Goal: Task Accomplishment & Management: Manage account settings

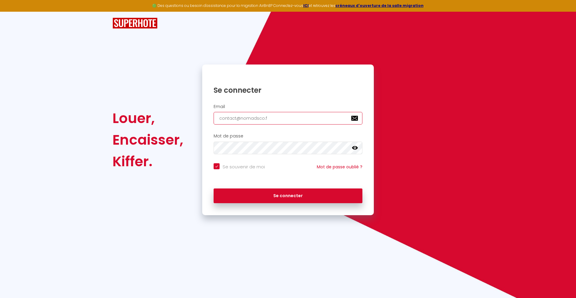
type input "[EMAIL_ADDRESS][DOMAIN_NAME]"
checkbox input "true"
type input "[EMAIL_ADDRESS][DOMAIN_NAME]"
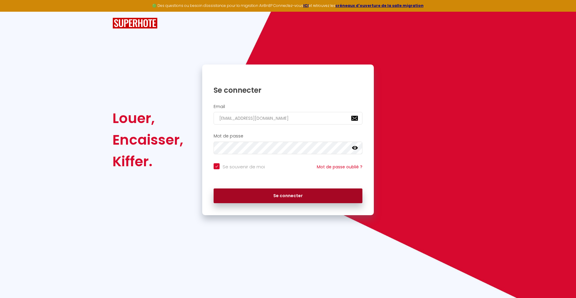
click at [288, 196] on button "Se connecter" at bounding box center [288, 196] width 149 height 15
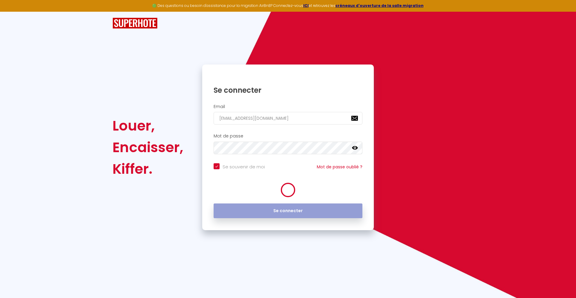
checkbox input "true"
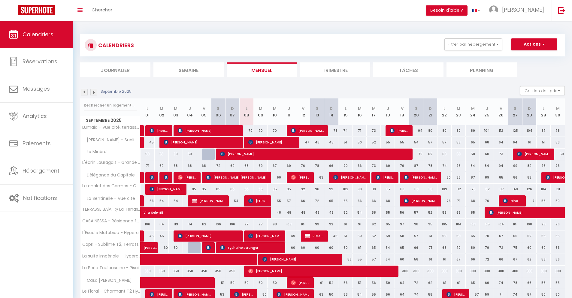
click at [115, 70] on li "Journalier" at bounding box center [115, 69] width 70 height 15
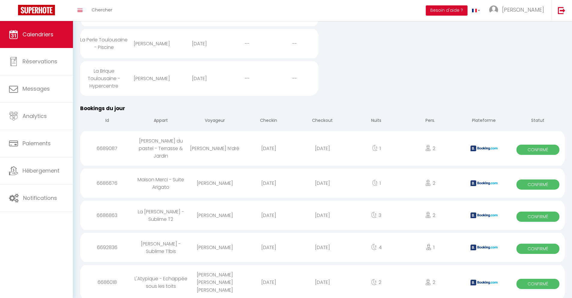
scroll to position [441, 0]
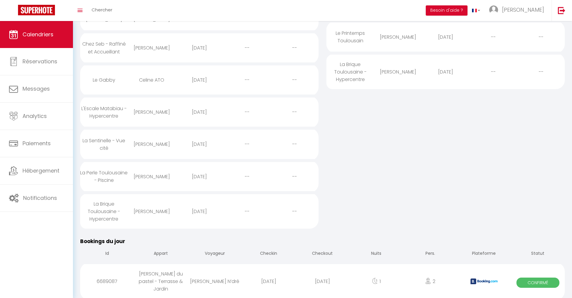
click at [322, 282] on div "[DATE]" at bounding box center [322, 282] width 54 height 20
select select "0"
select select "1"
select select
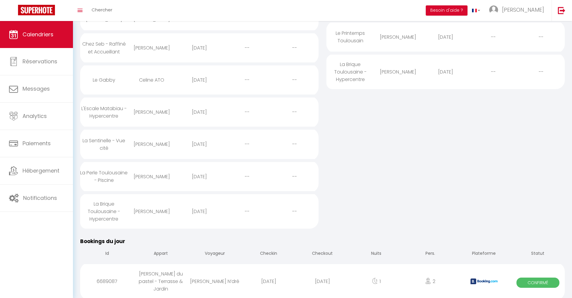
select select
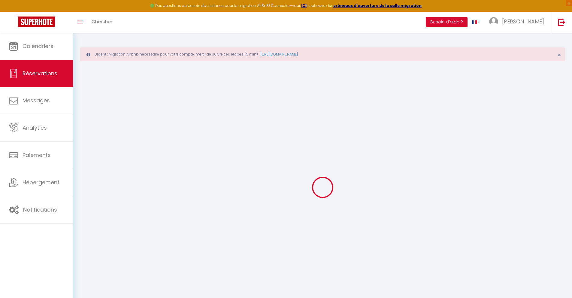
select select
checkbox input "false"
select select
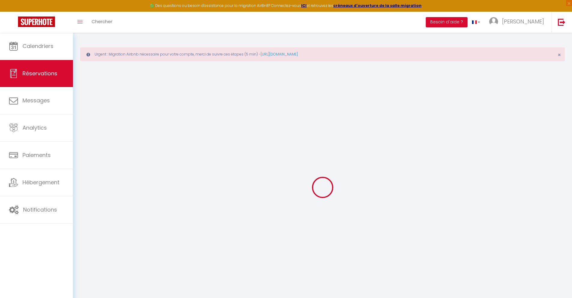
checkbox input "false"
type textarea "** THIS RESERVATION HAS BEEN PRE-PAID ** Je voyage pour affaires et il est poss…"
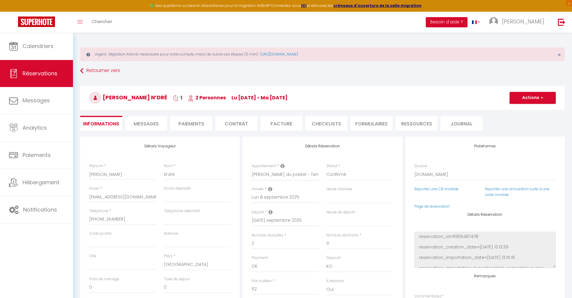
type input "24"
type input "2.38"
select select
checkbox input "false"
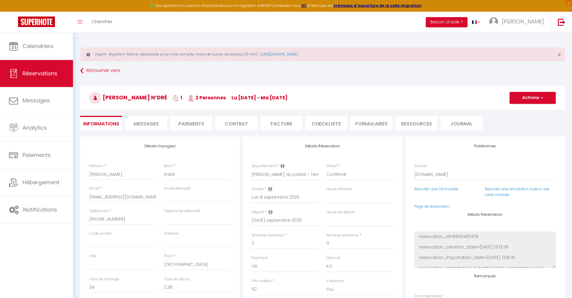
select select
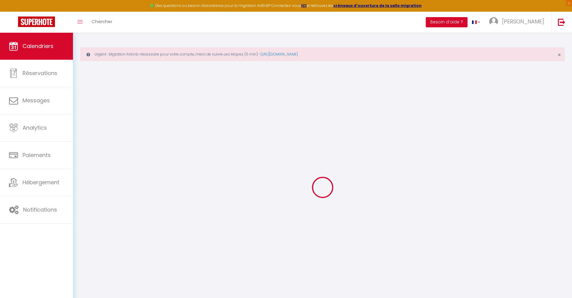
scroll to position [33, 0]
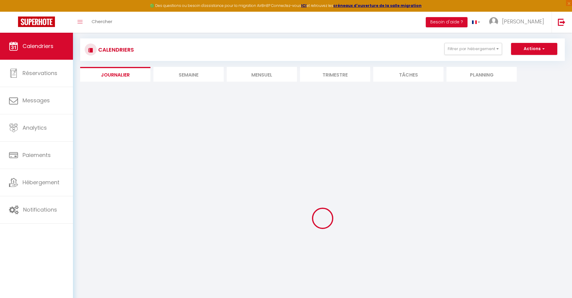
select select
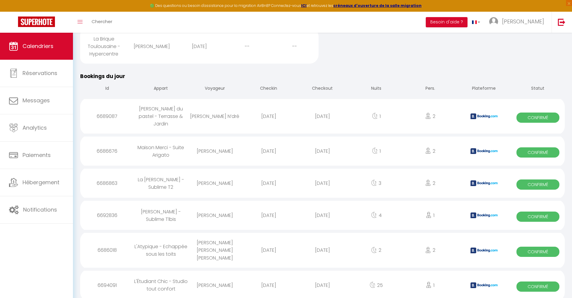
scroll to position [510, 0]
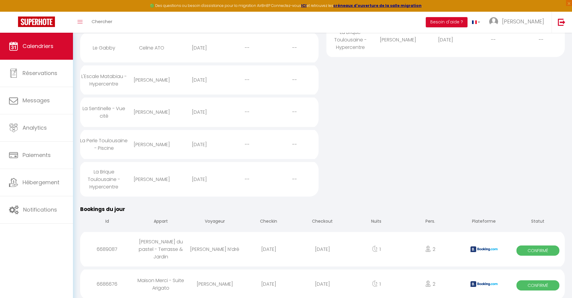
click at [322, 282] on div "[DATE]" at bounding box center [322, 284] width 54 height 20
select select "0"
select select "1"
select select
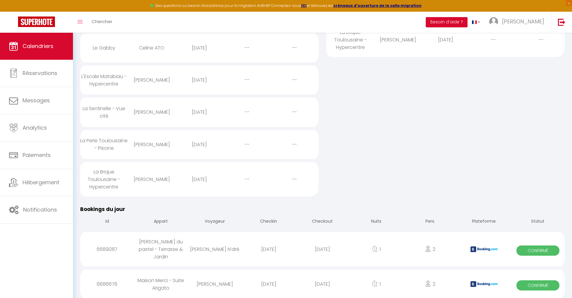
select select
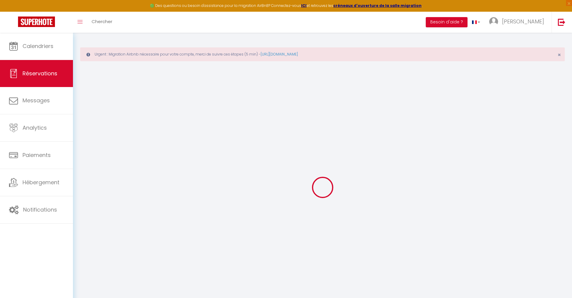
select select
checkbox input "false"
type textarea "** THIS RESERVATION HAS BEEN PRE-PAID ** BOOKING NOTE : Payment charge is EUR 0…"
type input "30"
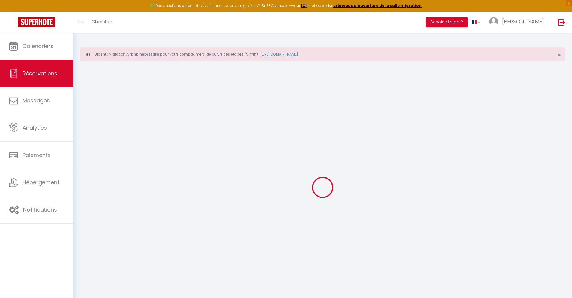
type input "2.01"
select select
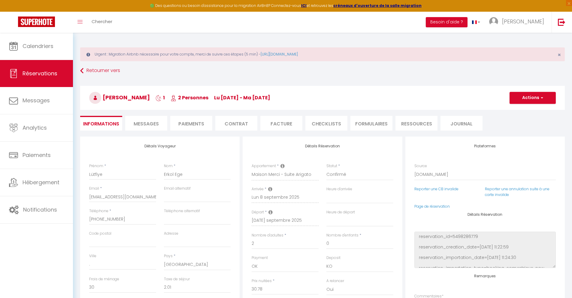
checkbox input "false"
select select
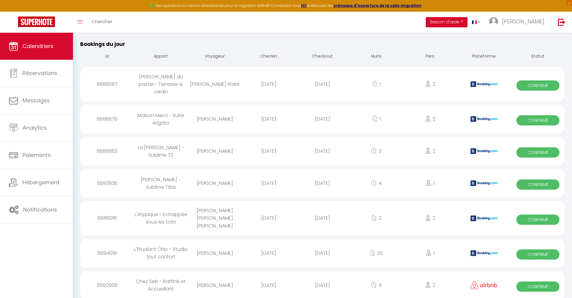
scroll to position [542, 0]
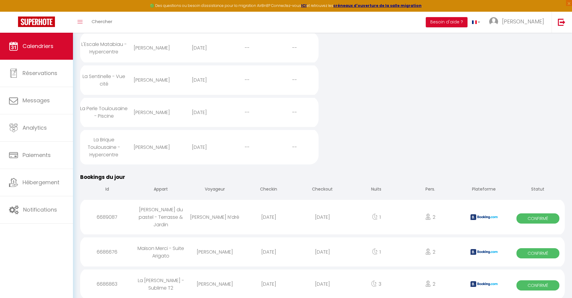
click at [322, 282] on div "[DATE]" at bounding box center [322, 284] width 54 height 20
select select "0"
select select "1"
select select
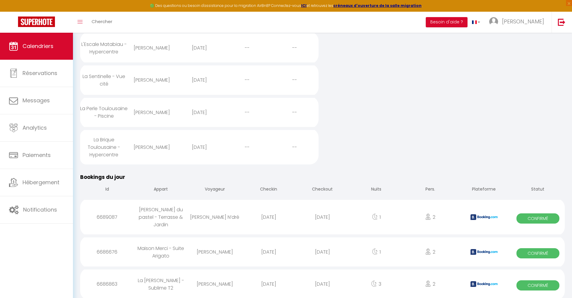
select select
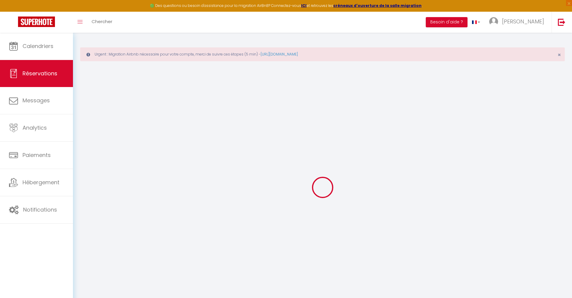
select select
checkbox input "false"
type textarea "** THIS RESERVATION HAS BEEN PRE-PAID ** BOOKING NOTE : Payment charge is EUR 2…"
type input "40"
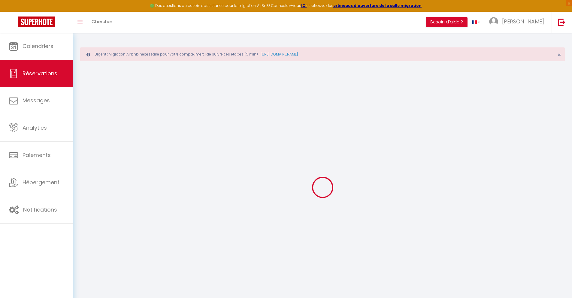
type input "9.23"
select select
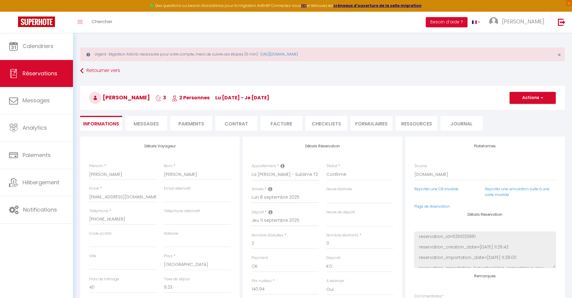
checkbox input "false"
select select
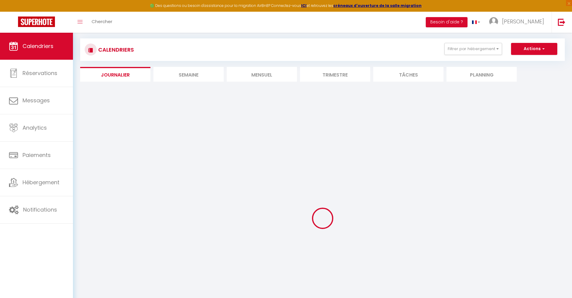
select select
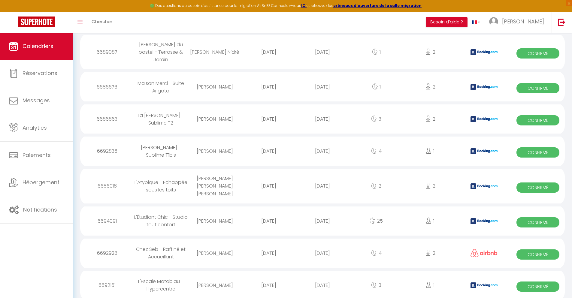
scroll to position [574, 0]
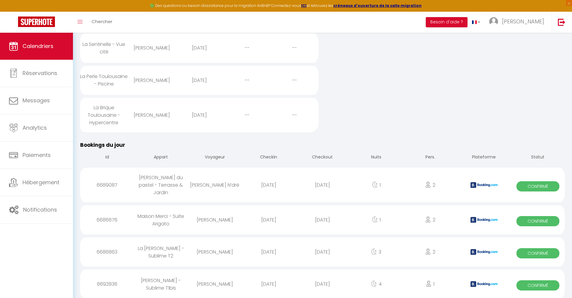
click at [322, 282] on div "[DATE]" at bounding box center [322, 284] width 54 height 20
select select "0"
select select "1"
select select
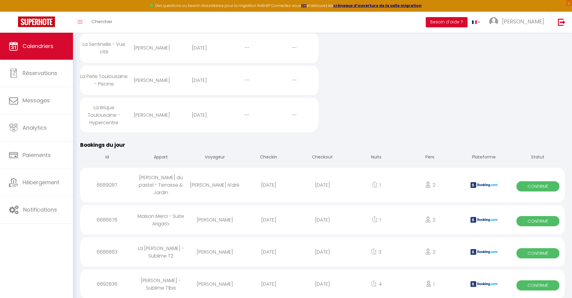
select select
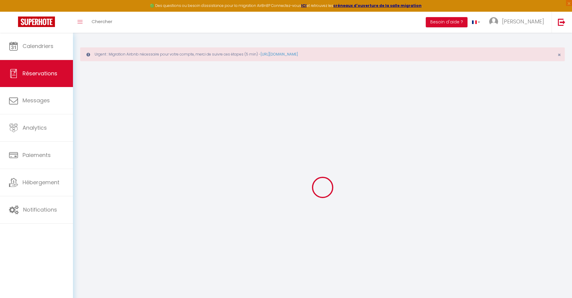
select select
checkbox input "false"
type textarea "** THIS RESERVATION HAS BEEN PRE-PAID ** BOOKING NOTE : Payment charge is EUR 3…"
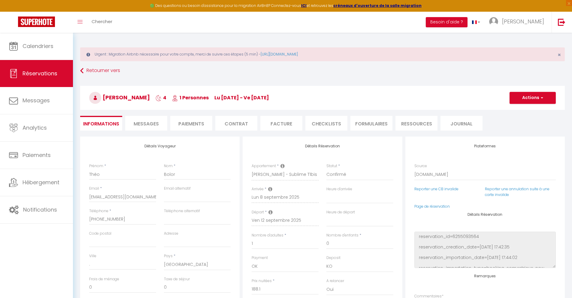
type input "40"
type input "12.31"
select select
checkbox input "false"
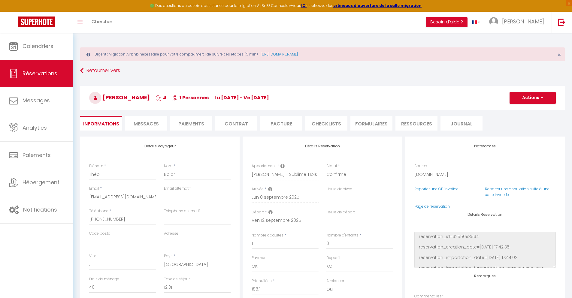
select select
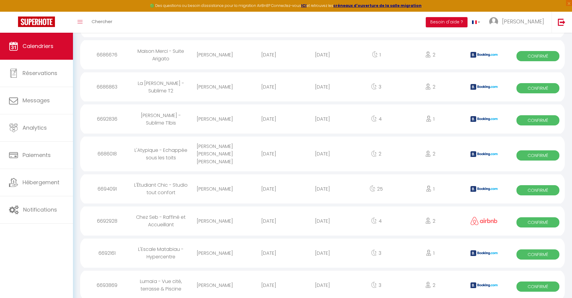
scroll to position [606, 0]
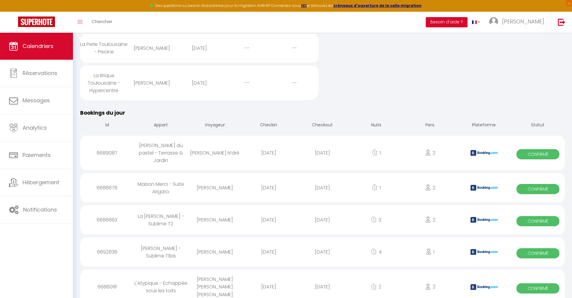
click at [322, 282] on div "[DATE]" at bounding box center [322, 287] width 54 height 20
select select "0"
select select "1"
select select
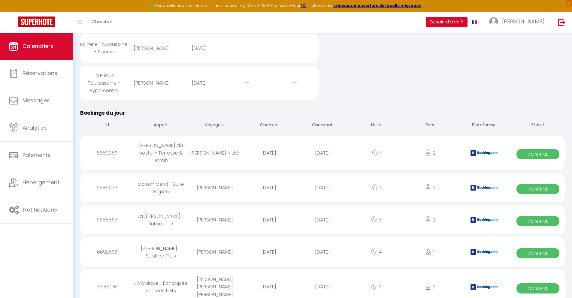
select select
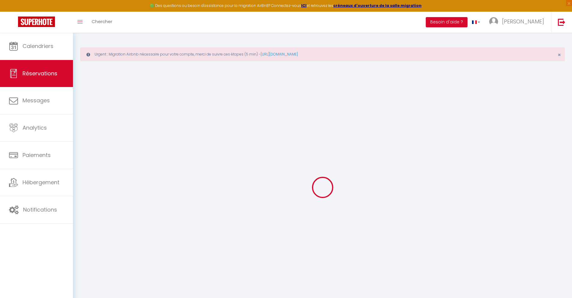
select select
checkbox input "false"
type textarea "** THIS RESERVATION HAS BEEN PRE-PAID ** Podemos fazer o check-in às 11 horas d…"
type input "40"
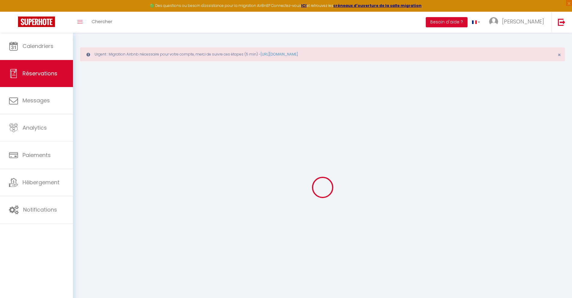
type input "5.83"
select select
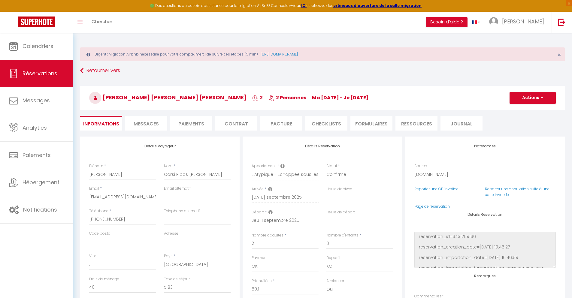
checkbox input "false"
select select
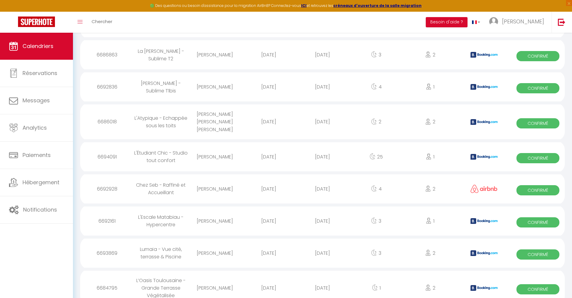
scroll to position [639, 0]
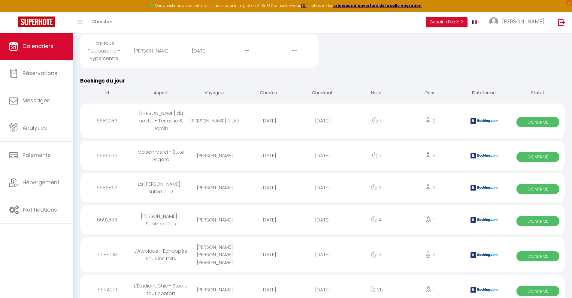
click at [322, 282] on div "[DATE]" at bounding box center [322, 290] width 54 height 20
select select "0"
select select "1"
select select
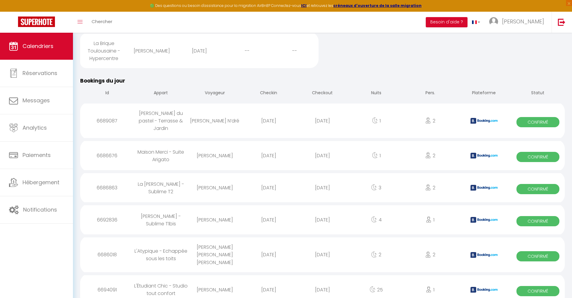
select select
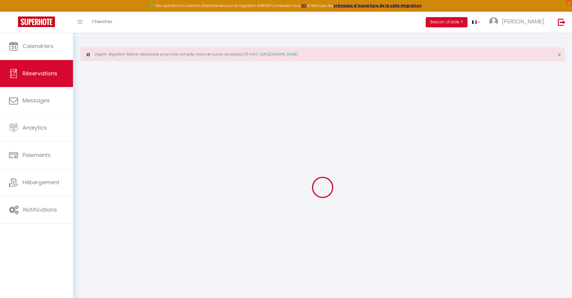
select select
select select "14"
checkbox input "false"
select select
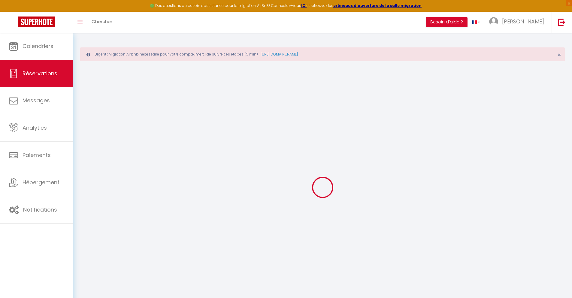
select select
checkbox input "false"
select select
checkbox input "false"
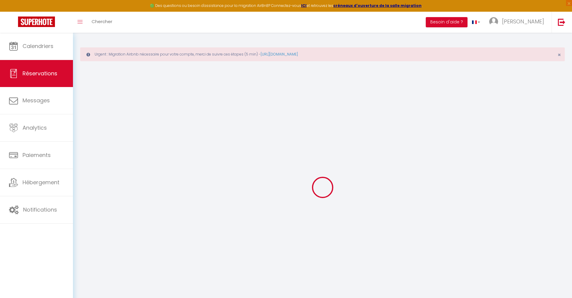
type textarea "** THIS RESERVATION HAS BEEN PRE-PAID ** BOOKING NOTE : Payment charge is EUR 1…"
type input "40"
type input "74.17"
select select
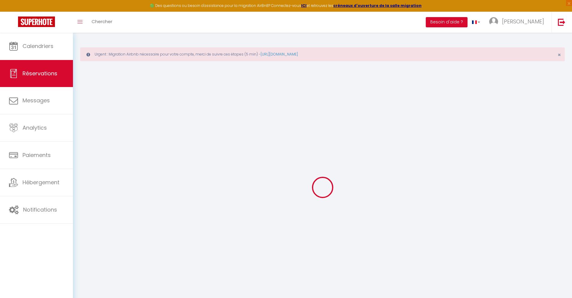
checkbox input "false"
select select
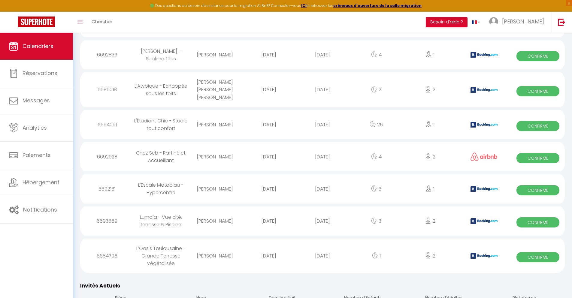
scroll to position [671, 0]
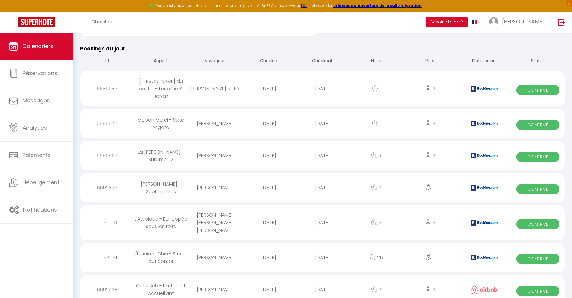
click at [322, 282] on div "[DATE]" at bounding box center [322, 290] width 54 height 20
select select "0"
select select "1"
select select
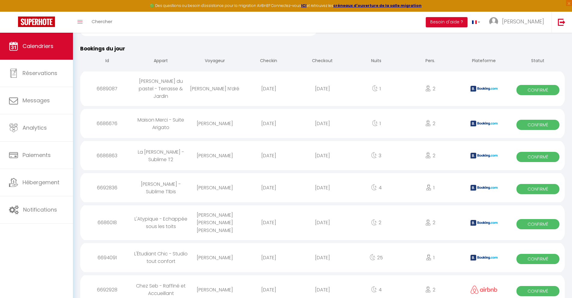
select select
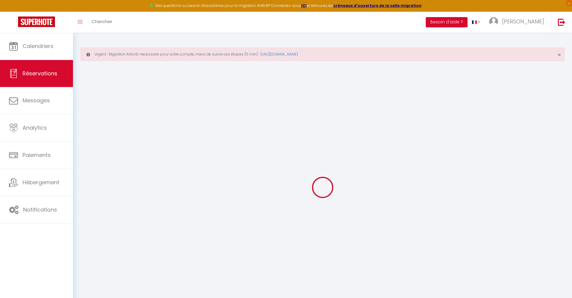
select select
checkbox input "false"
select select
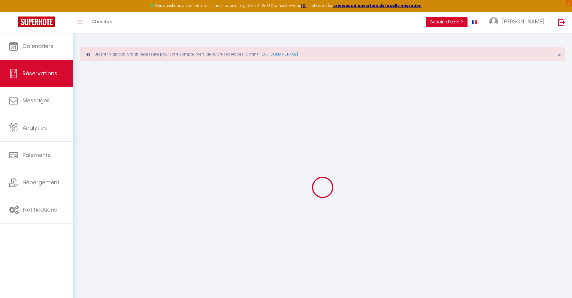
type input "32"
type input "14.18"
select select
checkbox input "false"
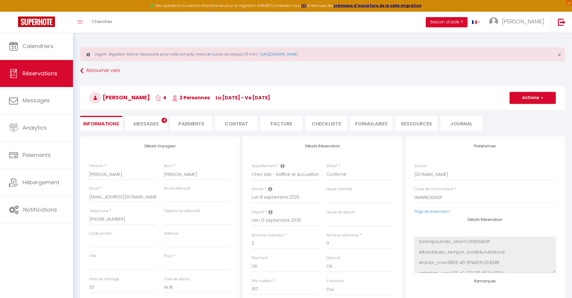
select select
checkbox input "false"
select select
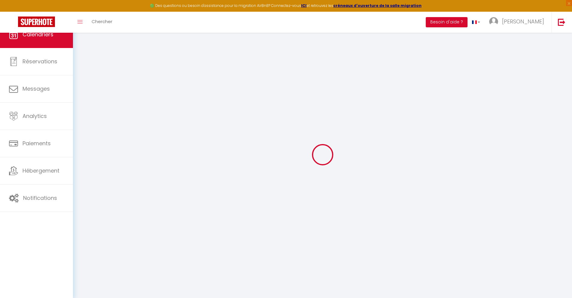
scroll to position [33, 0]
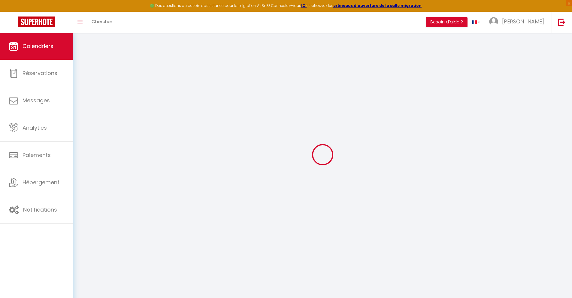
select select
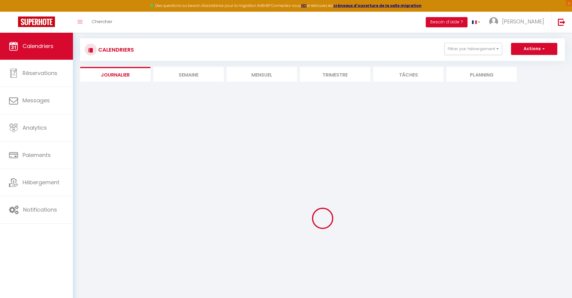
select select
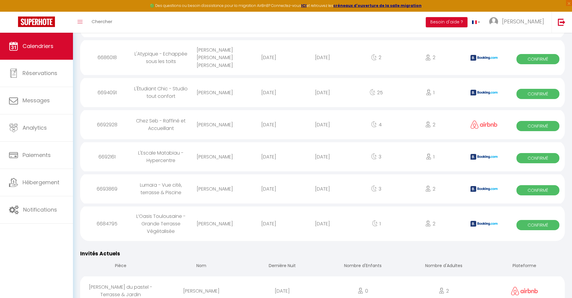
scroll to position [703, 0]
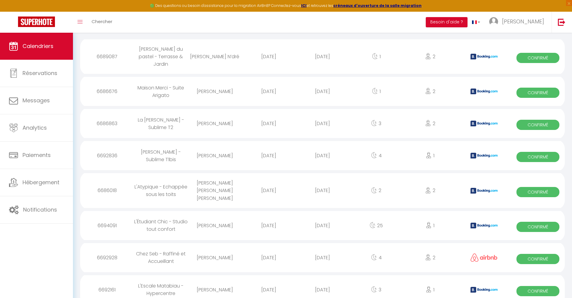
click at [322, 282] on div "[DATE]" at bounding box center [322, 290] width 54 height 20
select select "0"
select select "1"
select select
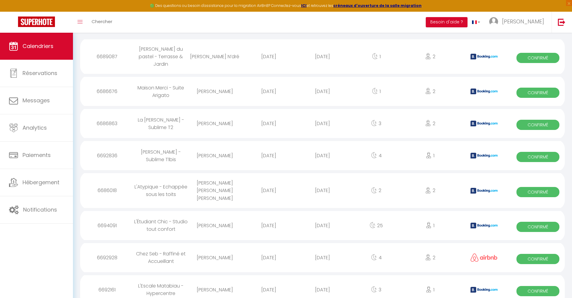
select select
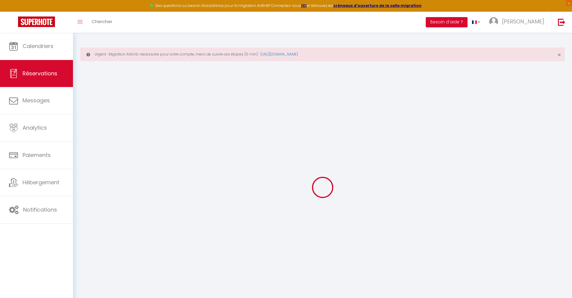
select select
checkbox input "false"
type textarea "** THIS RESERVATION HAS BEEN PRE-PAID ** BOOKING NOTE : Payment charge is EUR 2…"
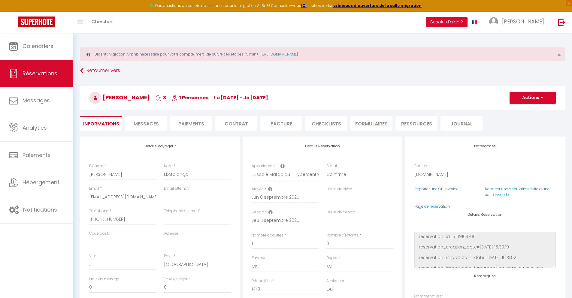
type input "40"
type input "9.25"
select select
checkbox input "false"
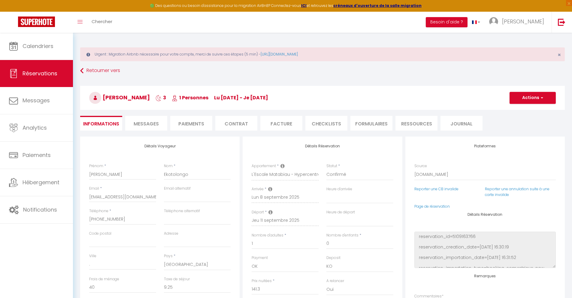
select select
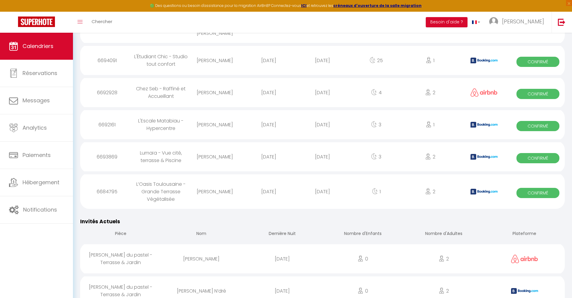
scroll to position [735, 0]
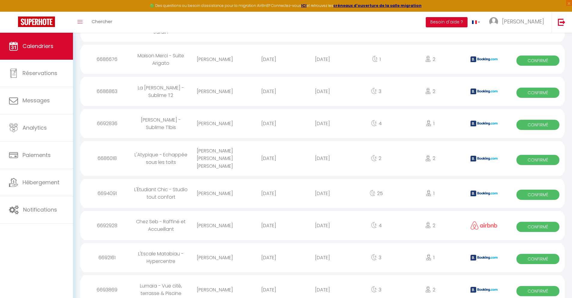
click at [322, 282] on div "[DATE]" at bounding box center [322, 290] width 54 height 20
select select "0"
select select "1"
select select
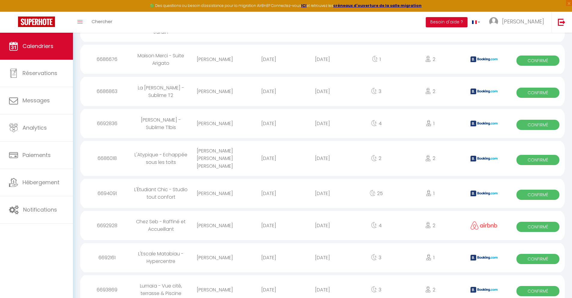
select select
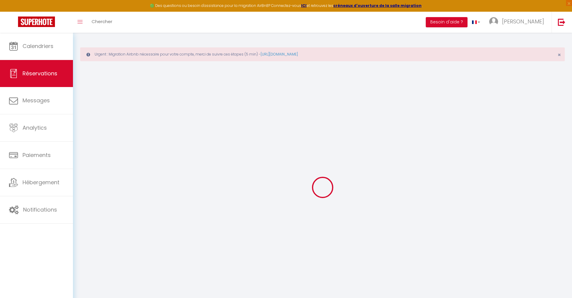
select select
checkbox input "false"
select select
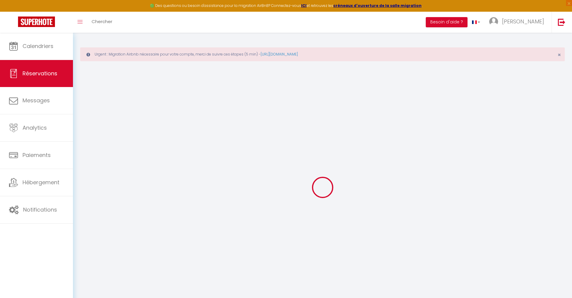
checkbox input "false"
type textarea "** THIS RESERVATION HAS BEEN PRE-PAID ** You have a [PERSON_NAME] that would li…"
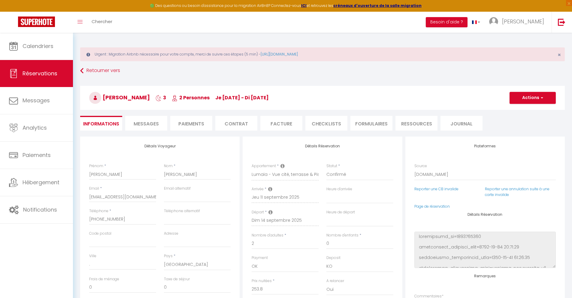
type input "48"
type input "16.61"
select select
checkbox input "false"
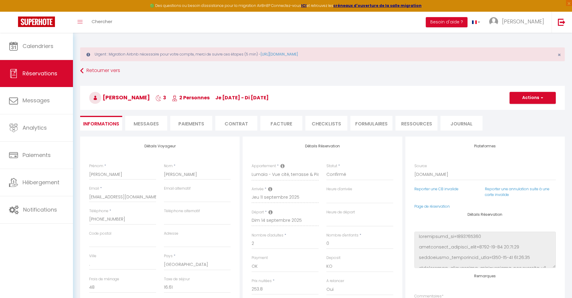
select select
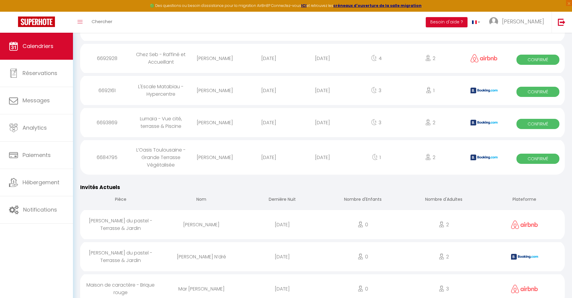
scroll to position [771, 0]
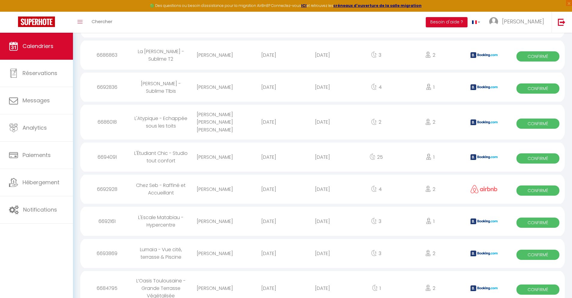
click at [322, 280] on div "[DATE]" at bounding box center [322, 289] width 54 height 20
select select "0"
select select "1"
select select
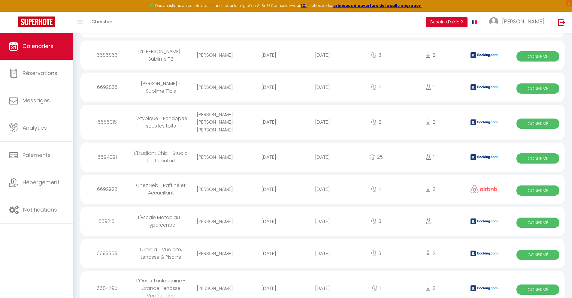
select select
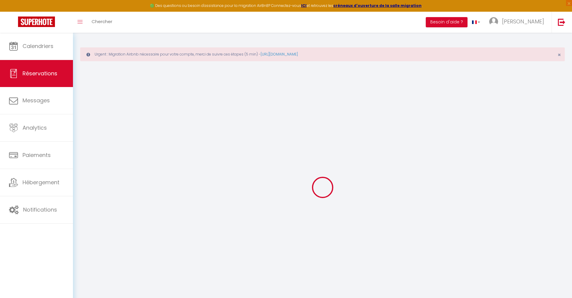
select select
checkbox input "false"
select select
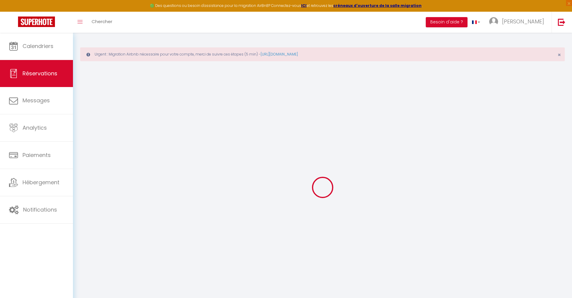
checkbox input "false"
type textarea "** THIS RESERVATION HAS BEEN PRE-PAID ** BOOKING NOTE : Payment charge is EUR 1…"
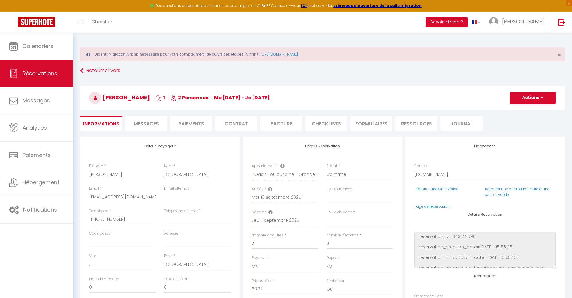
type input "40"
type input "3.82"
select select
checkbox input "false"
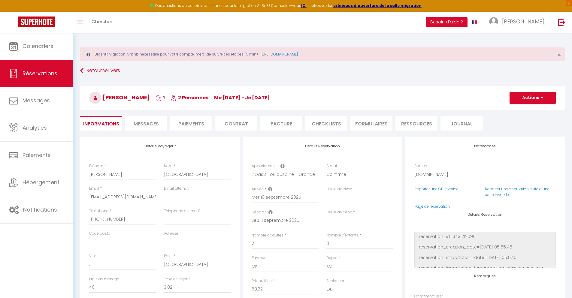
select select
